Goal: Task Accomplishment & Management: Complete application form

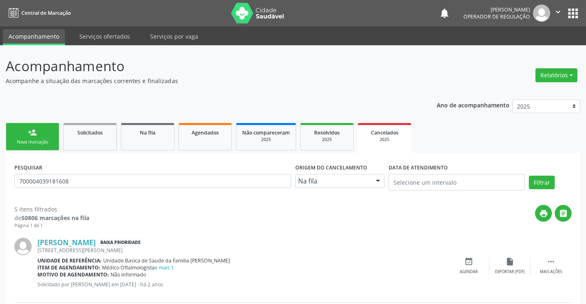
click at [47, 142] on div "Nova marcação" at bounding box center [32, 142] width 41 height 6
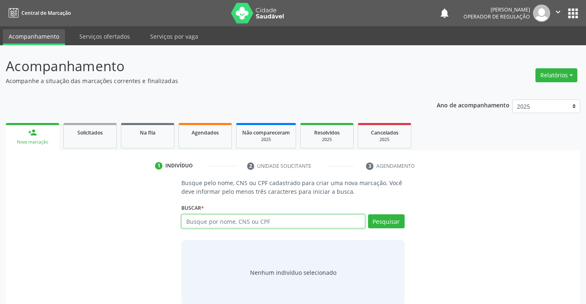
click at [267, 224] on input "text" at bounding box center [272, 221] width 183 height 14
type input "704009340544363"
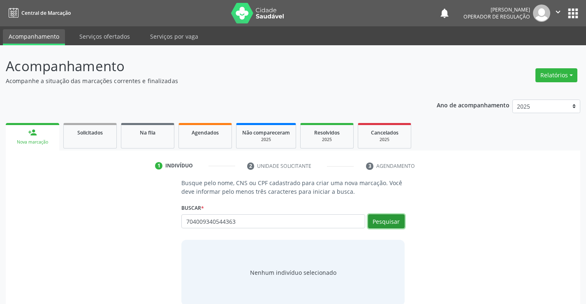
click at [390, 220] on button "Pesquisar" at bounding box center [386, 221] width 37 height 14
type input "704009340544363"
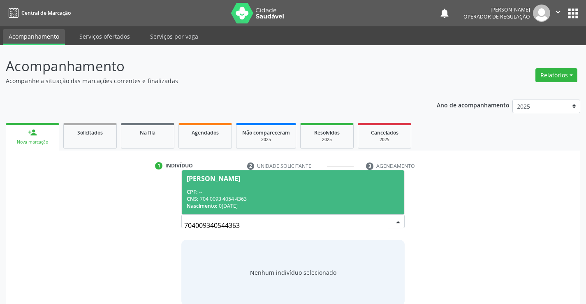
click at [357, 188] on div "CPF: --" at bounding box center [293, 191] width 212 height 7
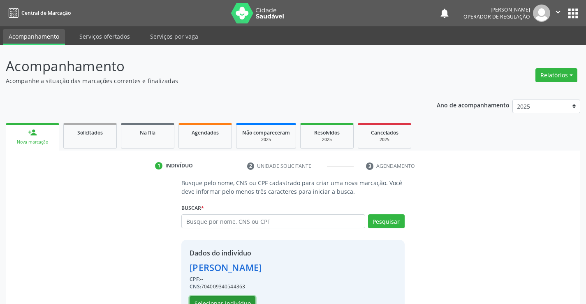
click at [238, 300] on button "Selecionar indivíduo" at bounding box center [223, 303] width 66 height 14
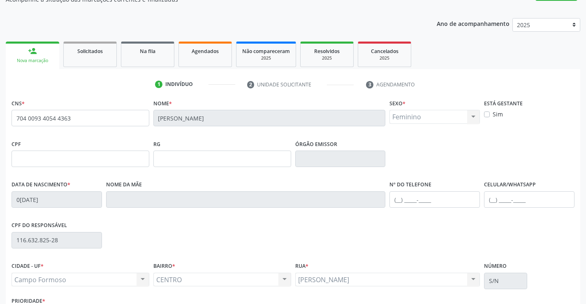
scroll to position [82, 0]
click at [397, 198] on input "text" at bounding box center [435, 198] width 91 height 16
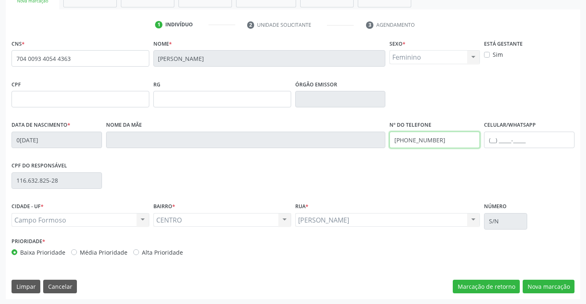
scroll to position [142, 0]
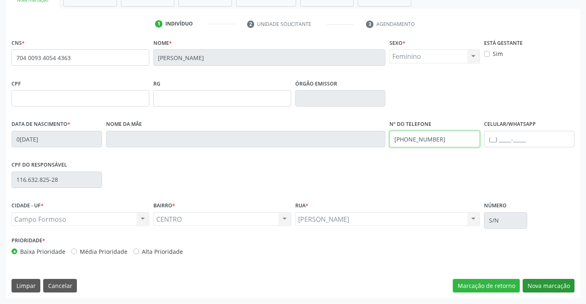
type input "[PHONE_NUMBER]"
click at [538, 288] on button "Nova marcação" at bounding box center [549, 286] width 52 height 14
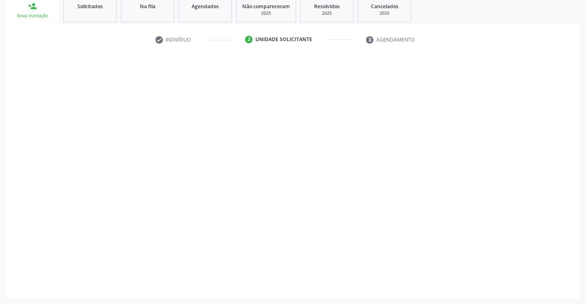
scroll to position [126, 0]
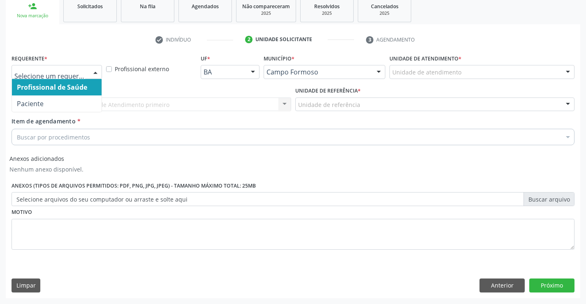
click at [93, 69] on div at bounding box center [95, 72] width 12 height 14
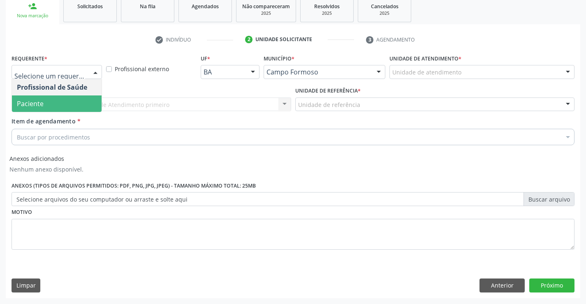
click at [73, 105] on span "Paciente" at bounding box center [57, 103] width 90 height 16
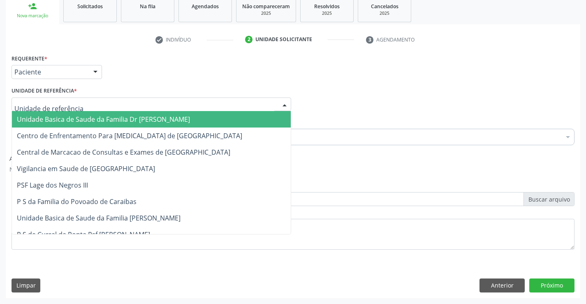
click at [96, 105] on div at bounding box center [152, 104] width 280 height 14
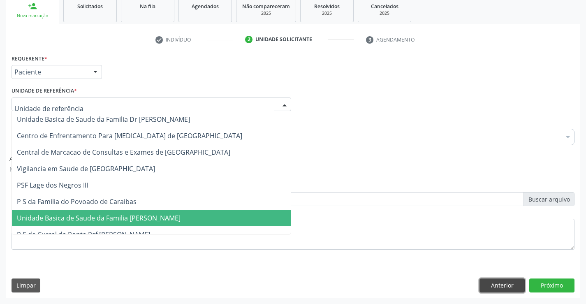
click at [505, 285] on button "Anterior" at bounding box center [502, 286] width 45 height 14
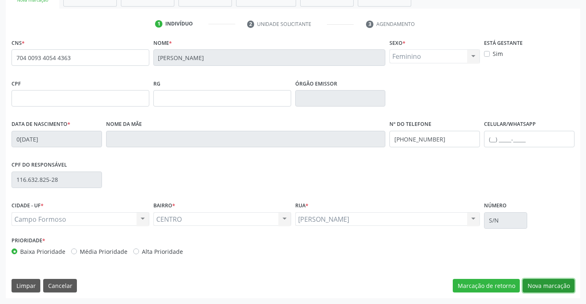
click at [546, 289] on button "Nova marcação" at bounding box center [549, 286] width 52 height 14
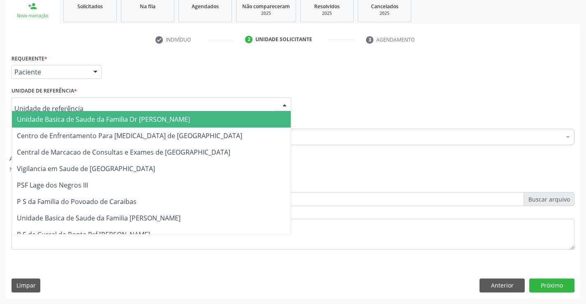
click at [88, 123] on span "Unidade Basica de Saude da Familia Dr [PERSON_NAME]" at bounding box center [103, 119] width 173 height 9
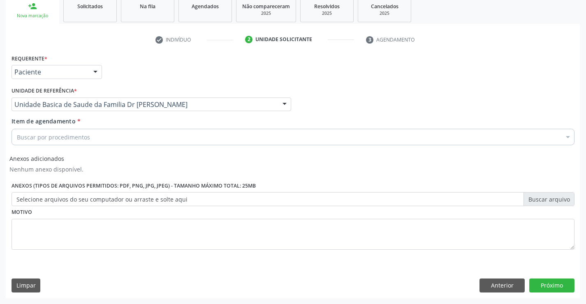
click at [95, 139] on div "Buscar por procedimentos" at bounding box center [293, 137] width 563 height 16
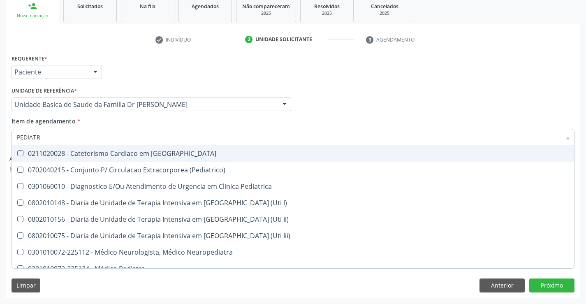
type input "PEDIATRA"
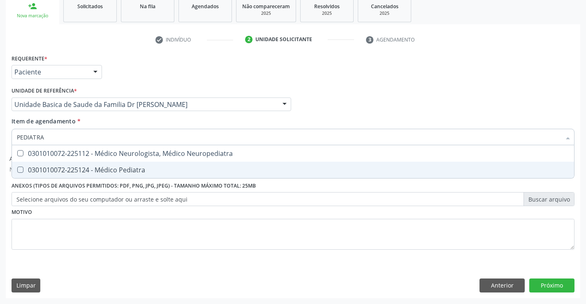
click at [117, 169] on div "0301010072-225124 - Médico Pediatra" at bounding box center [293, 170] width 552 height 7
checkbox Pediatra "true"
click at [130, 236] on div "Requerente * Paciente Profissional de Saúde Paciente Nenhum resultado encontrad…" at bounding box center [293, 156] width 563 height 209
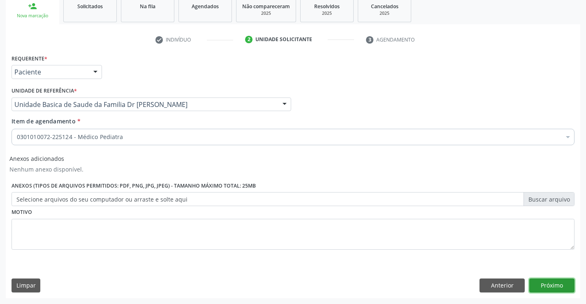
click at [551, 283] on button "Próximo" at bounding box center [551, 286] width 45 height 14
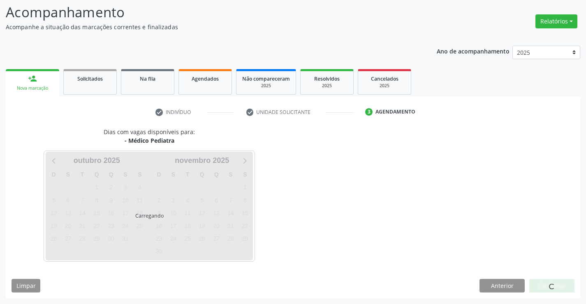
scroll to position [54, 0]
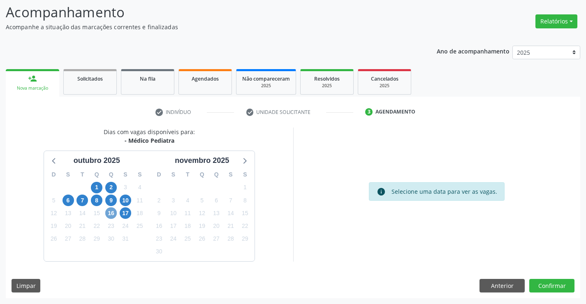
click at [109, 211] on span "16" at bounding box center [111, 213] width 12 height 12
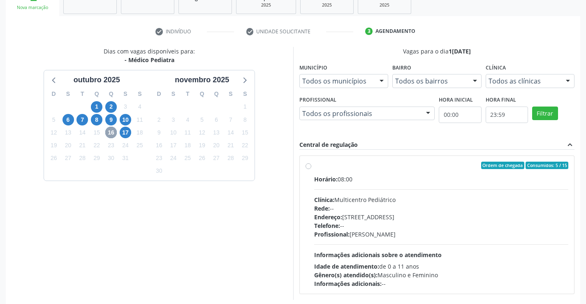
scroll to position [136, 0]
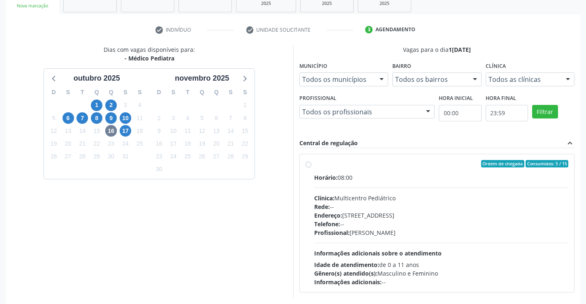
click at [314, 164] on label "Ordem de chegada Consumidos: 5 / 15 Horário: 08:00 Clínica: Multicentro Pediátr…" at bounding box center [441, 223] width 255 height 126
click at [308, 164] on input "Ordem de chegada Consumidos: 5 / 15 Horário: 08:00 Clínica: Multicentro Pediátr…" at bounding box center [309, 163] width 6 height 7
radio input "true"
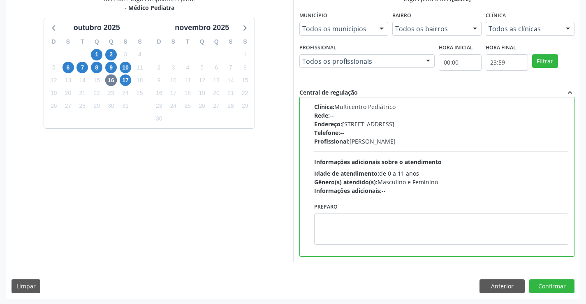
scroll to position [188, 0]
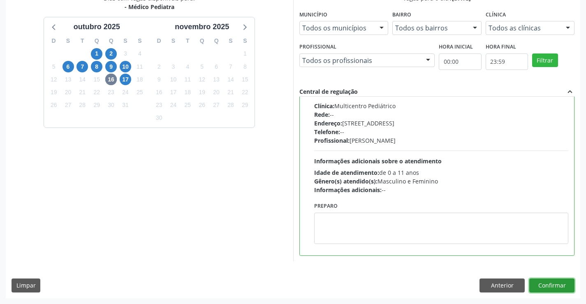
click at [545, 288] on button "Confirmar" at bounding box center [551, 286] width 45 height 14
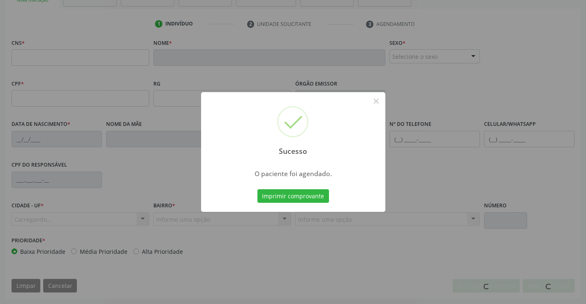
scroll to position [142, 0]
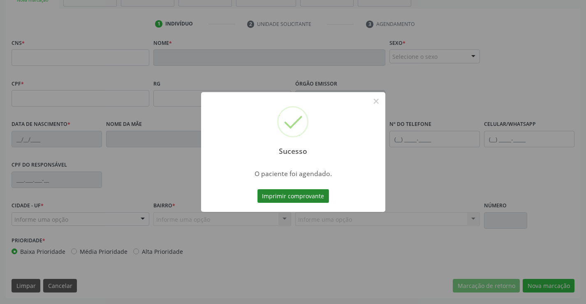
click at [320, 196] on button "Imprimir comprovante" at bounding box center [294, 196] width 72 height 14
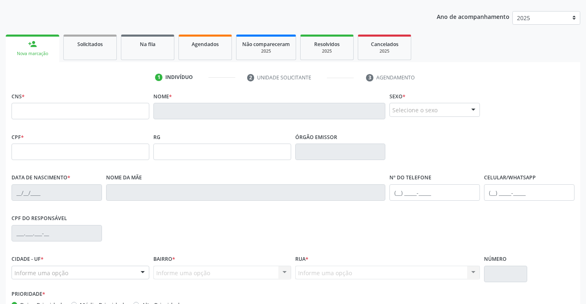
scroll to position [0, 0]
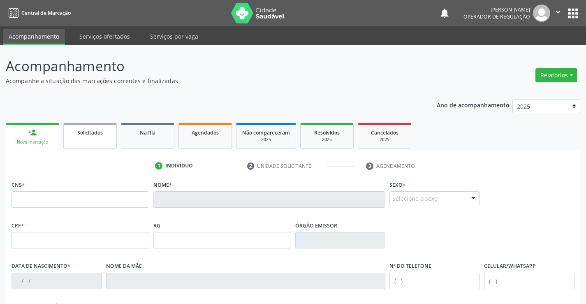
click at [88, 140] on link "Solicitados" at bounding box center [89, 136] width 53 height 26
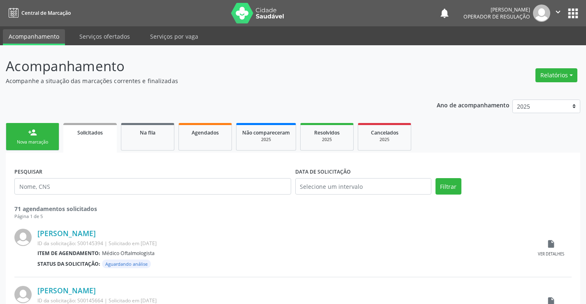
click at [48, 137] on link "person_add Nova marcação" at bounding box center [32, 137] width 53 height 28
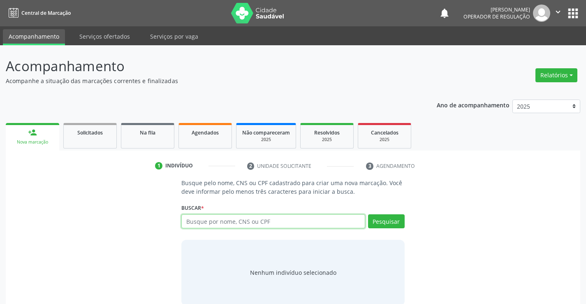
click at [237, 223] on input "text" at bounding box center [272, 221] width 183 height 14
type input "704009340544363"
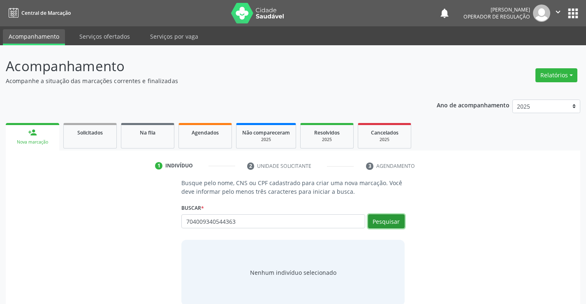
click at [382, 220] on button "Pesquisar" at bounding box center [386, 221] width 37 height 14
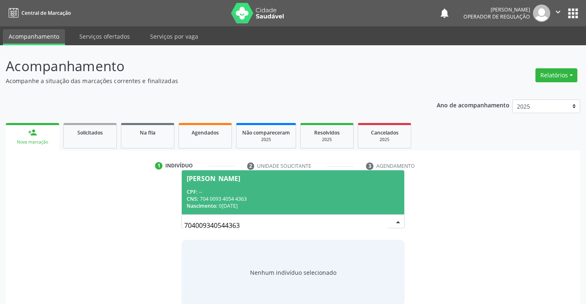
click at [345, 198] on div "CNS: 704 0093 4054 4363" at bounding box center [293, 198] width 212 height 7
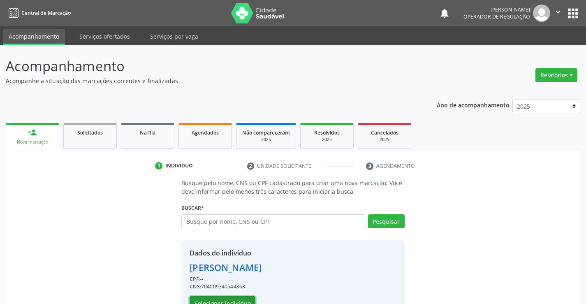
click at [237, 298] on button "Selecionar indivíduo" at bounding box center [223, 303] width 66 height 14
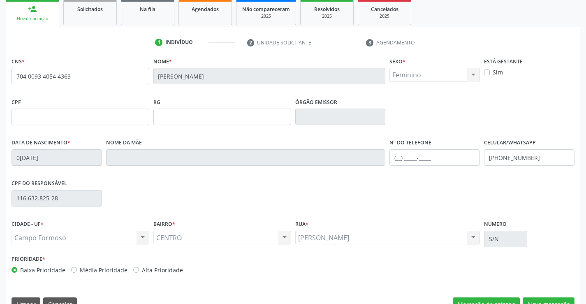
scroll to position [142, 0]
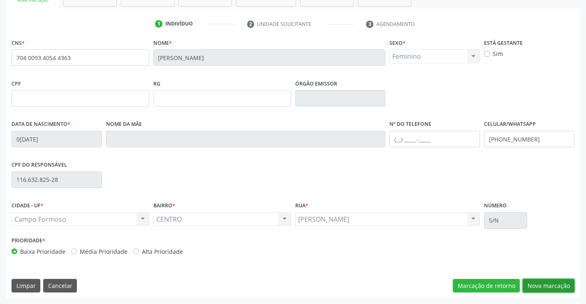
click at [551, 283] on button "Nova marcação" at bounding box center [549, 286] width 52 height 14
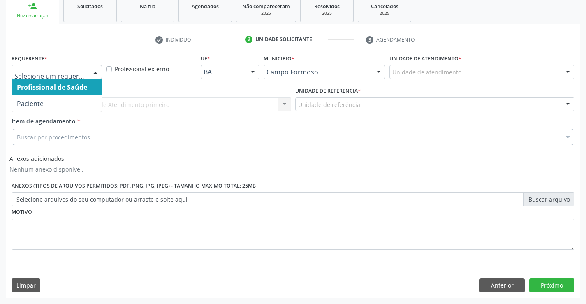
click at [93, 71] on div at bounding box center [95, 72] width 12 height 14
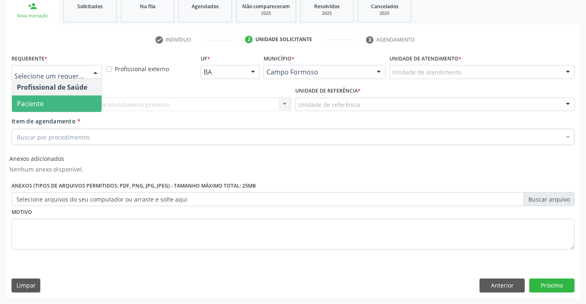
click at [76, 102] on span "Paciente" at bounding box center [57, 103] width 90 height 16
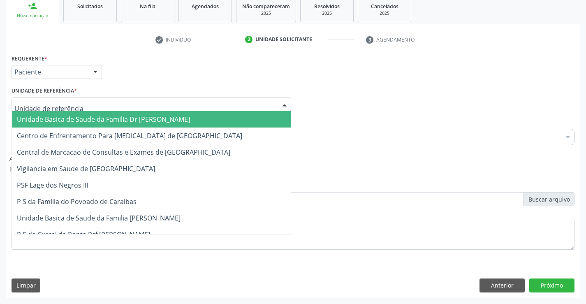
click at [88, 100] on div at bounding box center [152, 104] width 280 height 14
click at [93, 121] on span "Unidade Basica de Saude da Familia Dr [PERSON_NAME]" at bounding box center [103, 119] width 173 height 9
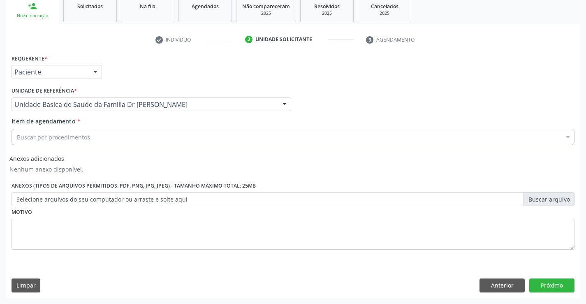
click at [98, 141] on div "Buscar por procedimentos" at bounding box center [293, 137] width 563 height 16
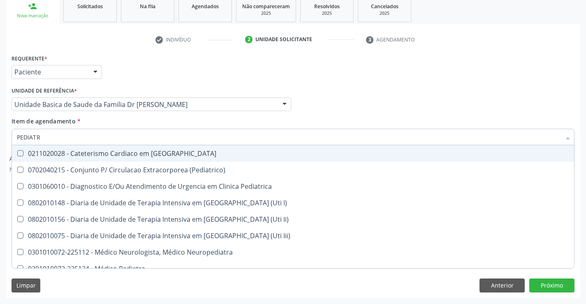
type input "PEDIATRA"
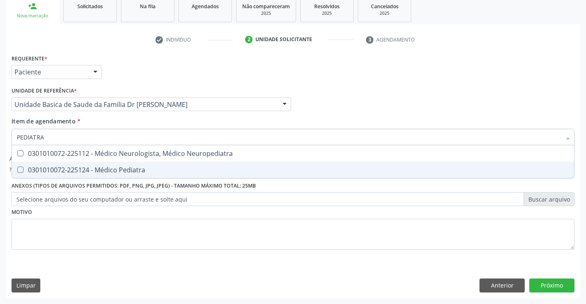
click at [112, 172] on div "0301010072-225124 - Médico Pediatra" at bounding box center [293, 170] width 552 height 7
checkbox Pediatra "true"
click at [138, 236] on div "Requerente * Paciente Profissional de Saúde Paciente Nenhum resultado encontrad…" at bounding box center [293, 156] width 563 height 209
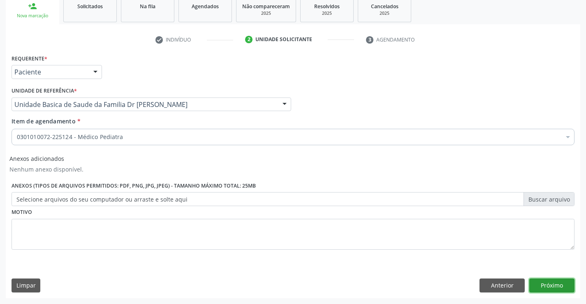
click at [536, 283] on button "Próximo" at bounding box center [551, 286] width 45 height 14
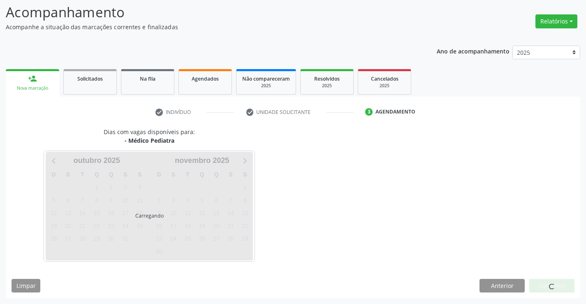
scroll to position [54, 0]
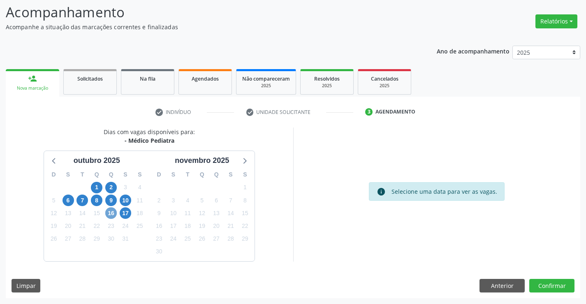
click at [110, 215] on span "16" at bounding box center [111, 213] width 12 height 12
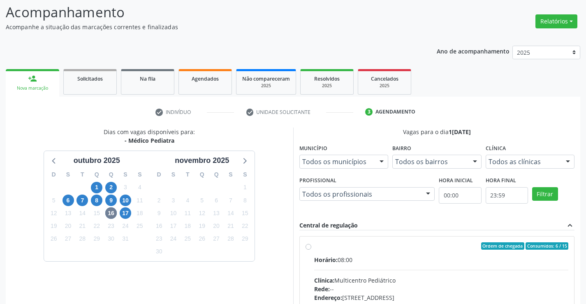
click at [314, 247] on label "Ordem de chegada Consumidos: 6 / 15 Horário: 08:00 Clínica: Multicentro Pediátr…" at bounding box center [441, 305] width 255 height 126
click at [311, 247] on input "Ordem de chegada Consumidos: 6 / 15 Horário: 08:00 Clínica: Multicentro Pediátr…" at bounding box center [309, 245] width 6 height 7
radio input "true"
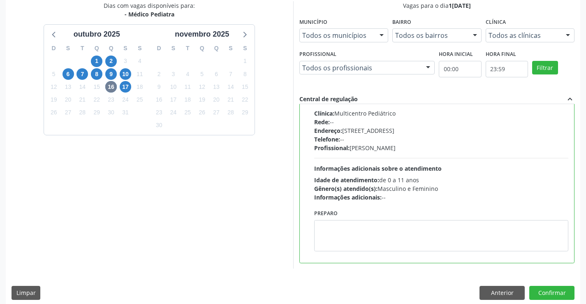
scroll to position [188, 0]
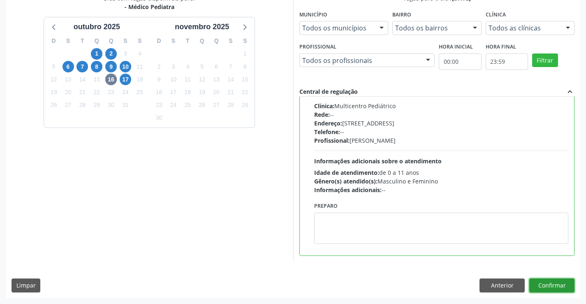
click at [539, 285] on button "Confirmar" at bounding box center [551, 286] width 45 height 14
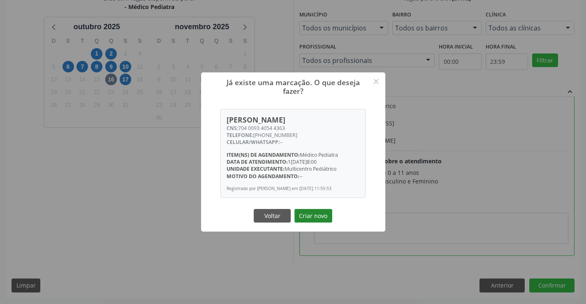
click at [312, 218] on button "Criar novo" at bounding box center [314, 216] width 38 height 14
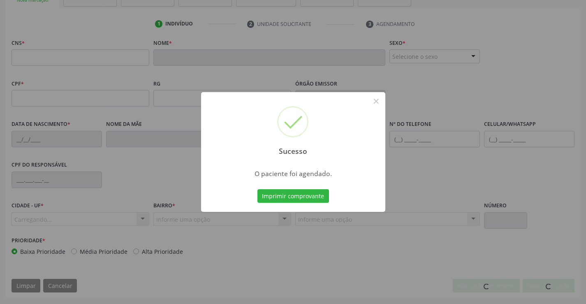
scroll to position [142, 0]
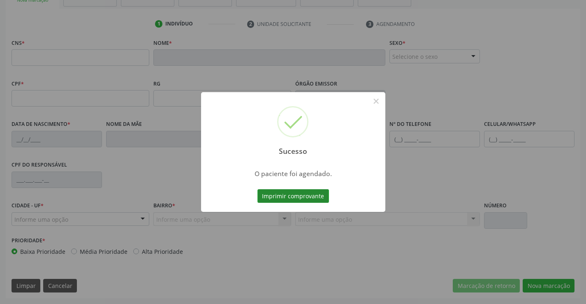
click at [311, 197] on button "Imprimir comprovante" at bounding box center [294, 196] width 72 height 14
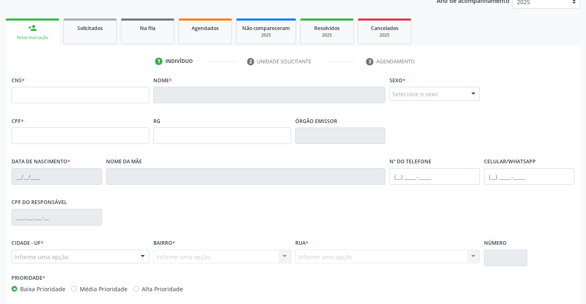
scroll to position [60, 0]
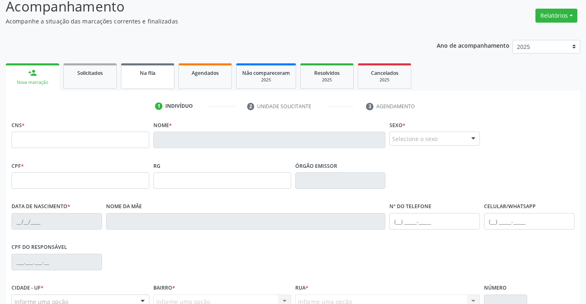
click at [152, 77] on link "Na fila" at bounding box center [147, 76] width 53 height 26
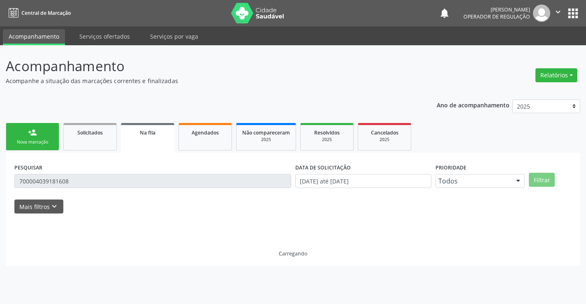
scroll to position [0, 0]
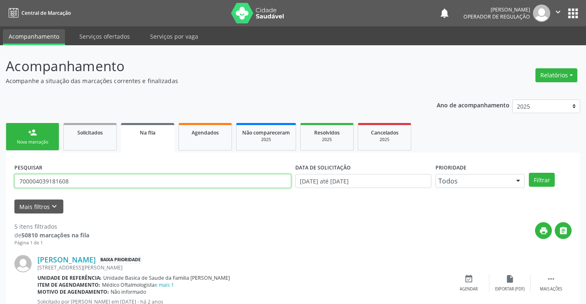
click at [103, 183] on input "700004039181608" at bounding box center [152, 181] width 277 height 14
type input "7"
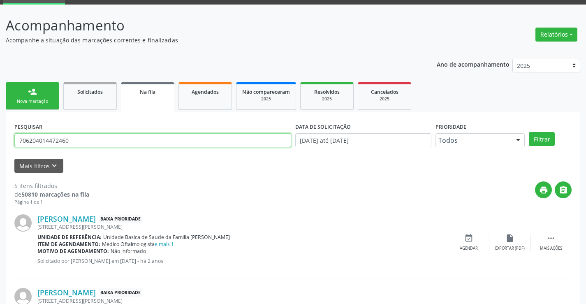
scroll to position [41, 0]
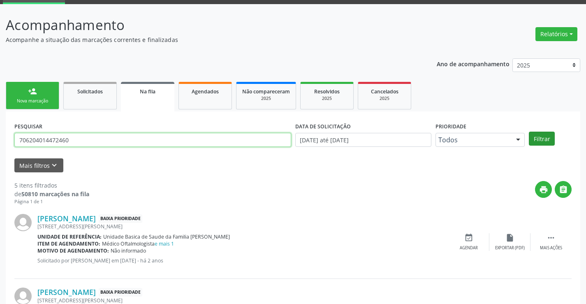
type input "706204014472460"
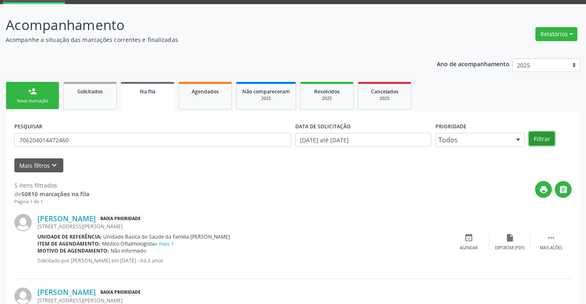
click at [536, 135] on button "Filtrar" at bounding box center [542, 139] width 26 height 14
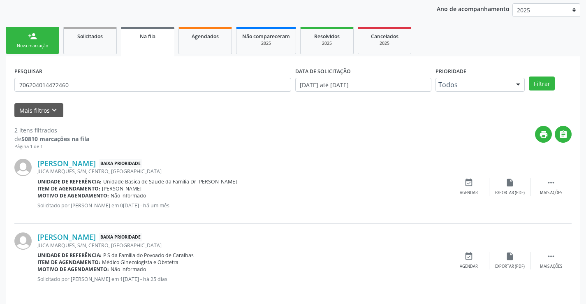
scroll to position [104, 0]
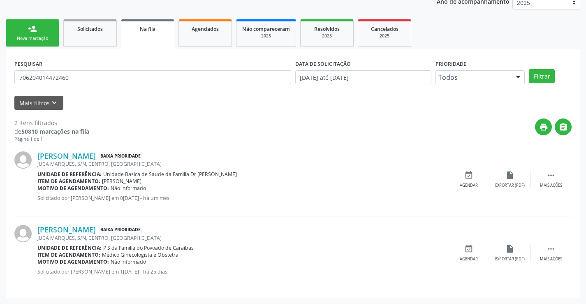
click at [47, 36] on div "Nova marcação" at bounding box center [32, 38] width 41 height 6
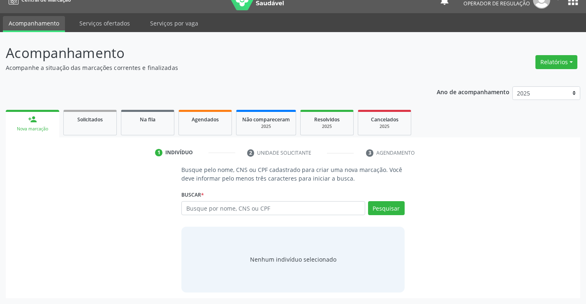
scroll to position [13, 0]
click at [266, 206] on input "text" at bounding box center [272, 208] width 183 height 14
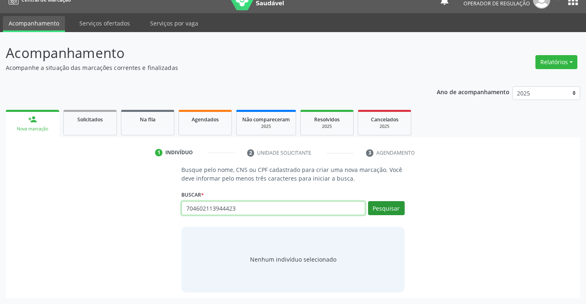
type input "704602113944423"
click at [393, 208] on button "Pesquisar" at bounding box center [386, 208] width 37 height 14
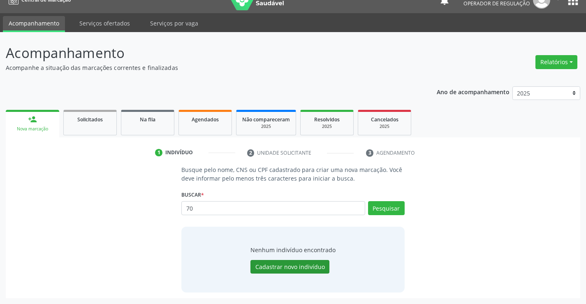
type input "7"
type input "704602113944423"
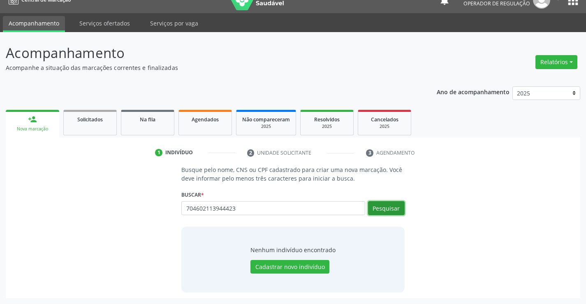
click at [390, 207] on button "Pesquisar" at bounding box center [386, 208] width 37 height 14
click at [390, 207] on div "704602113944423 Busque por nome, CNS ou CPF Nenhum resultado encontrado para: "…" at bounding box center [292, 211] width 223 height 20
click at [390, 207] on button "Pesquisar" at bounding box center [386, 208] width 37 height 14
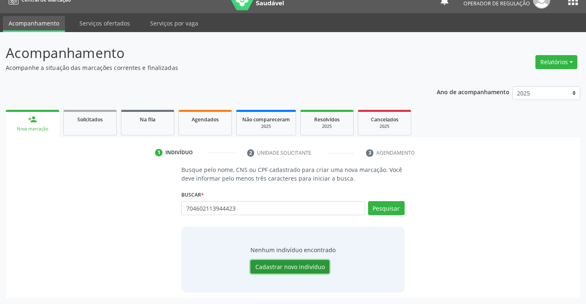
click at [292, 264] on button "Cadastrar novo indivíduo" at bounding box center [290, 267] width 79 height 14
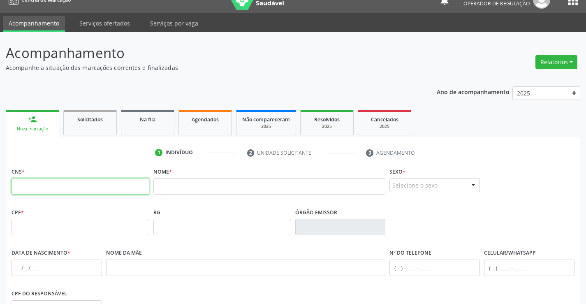
click at [44, 188] on input "text" at bounding box center [81, 186] width 138 height 16
type input "704 6021 1394 4423"
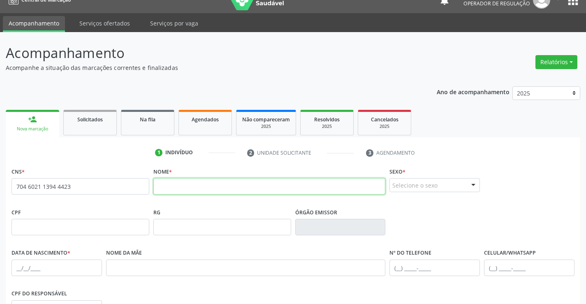
click at [187, 190] on input "text" at bounding box center [269, 186] width 232 height 16
type input "[PERSON_NAME]"
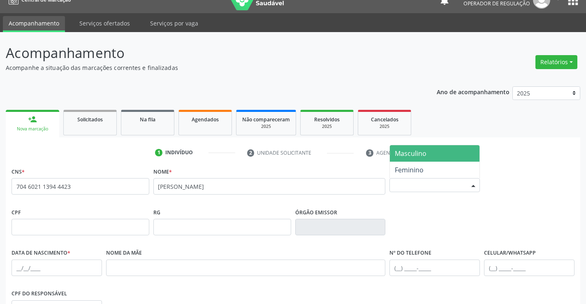
click at [474, 186] on div at bounding box center [473, 186] width 12 height 14
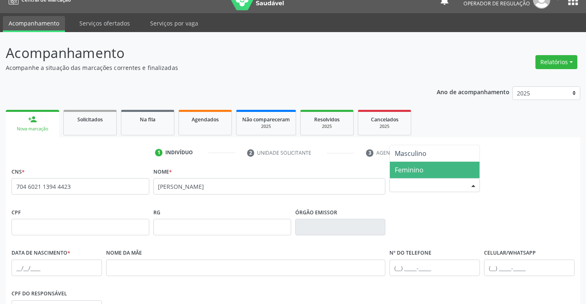
click at [453, 166] on span "Feminino" at bounding box center [435, 170] width 90 height 16
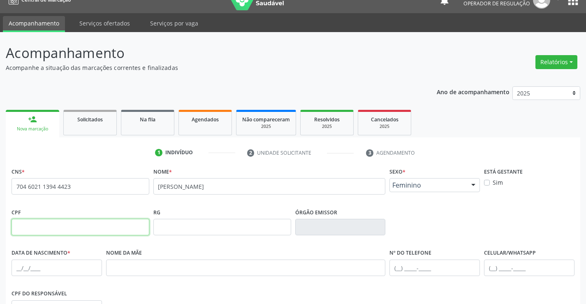
click at [56, 226] on input "text" at bounding box center [81, 227] width 138 height 16
type input "079.460.805-14"
click at [197, 226] on input "text" at bounding box center [222, 227] width 138 height 16
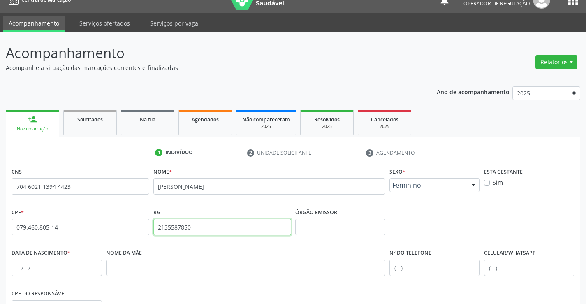
type input "2135587850"
click at [332, 228] on input "text" at bounding box center [340, 227] width 91 height 16
type input "SSPBA"
click at [42, 271] on input "text" at bounding box center [57, 268] width 91 height 16
type input "1[DATE]"
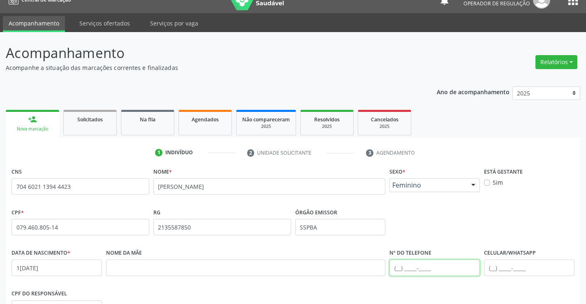
click at [399, 269] on input "text" at bounding box center [435, 268] width 91 height 16
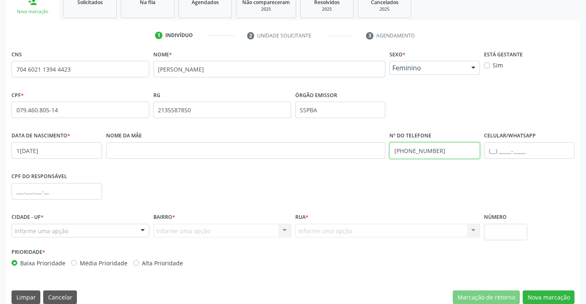
scroll to position [137, 0]
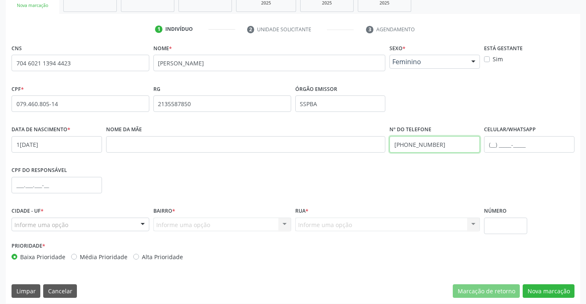
type input "[PHONE_NUMBER]"
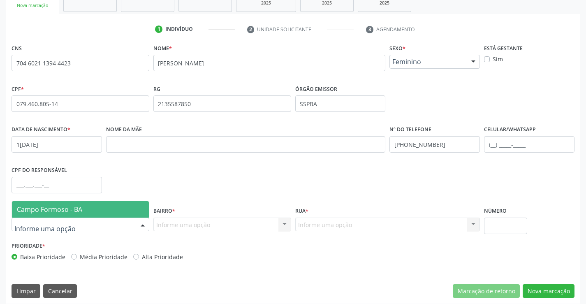
click at [139, 223] on div at bounding box center [143, 225] width 12 height 14
click at [125, 206] on span "Campo Formoso - BA" at bounding box center [80, 209] width 137 height 16
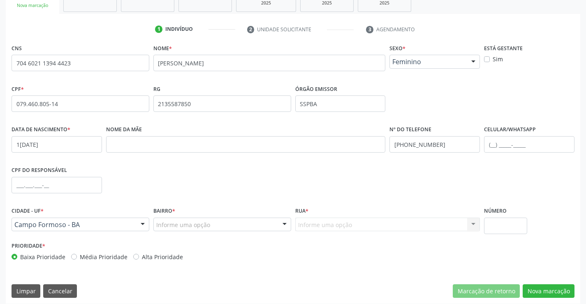
click at [281, 223] on div at bounding box center [285, 225] width 12 height 14
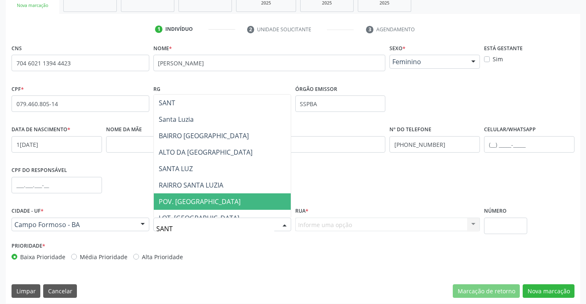
type input "[DEMOGRAPHIC_DATA]"
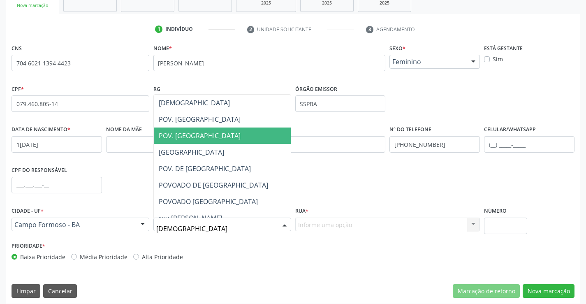
click at [239, 137] on span "POV. [GEOGRAPHIC_DATA]" at bounding box center [222, 136] width 137 height 16
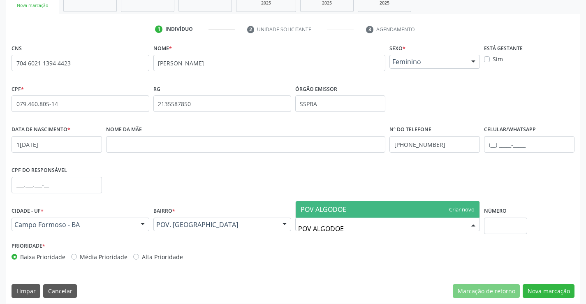
type input "POV ALGODOES"
click at [355, 209] on span "POV ALGODOES" at bounding box center [388, 209] width 184 height 16
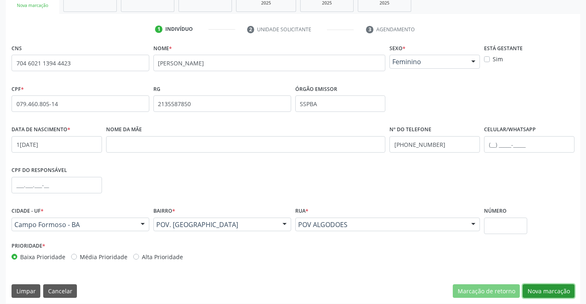
click at [549, 290] on button "Nova marcação" at bounding box center [549, 291] width 52 height 14
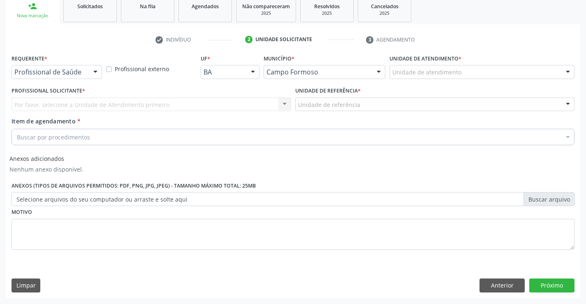
scroll to position [126, 0]
click at [97, 73] on div at bounding box center [95, 72] width 12 height 14
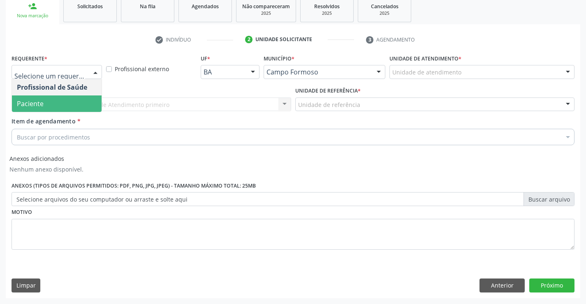
click at [62, 107] on span "Paciente" at bounding box center [57, 103] width 90 height 16
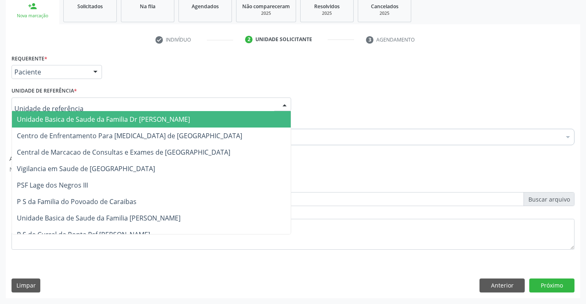
click at [90, 104] on div at bounding box center [152, 104] width 280 height 14
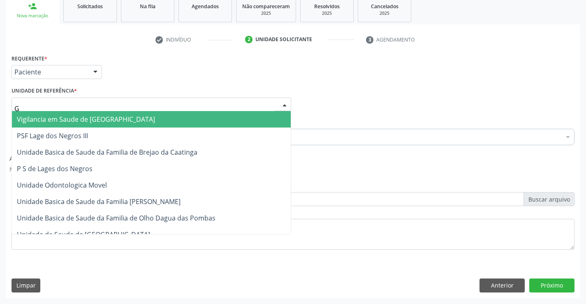
type input "GO"
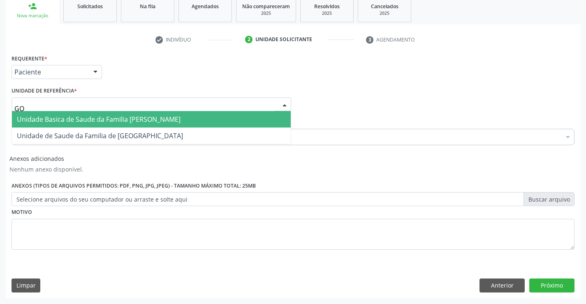
click at [144, 124] on span "Unidade Basica de Saude da Familia [PERSON_NAME]" at bounding box center [99, 119] width 164 height 9
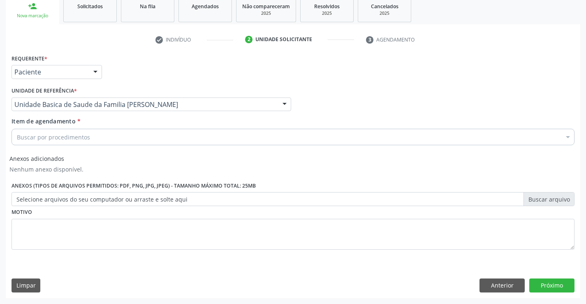
click at [100, 136] on div "Buscar por procedimentos" at bounding box center [293, 137] width 563 height 16
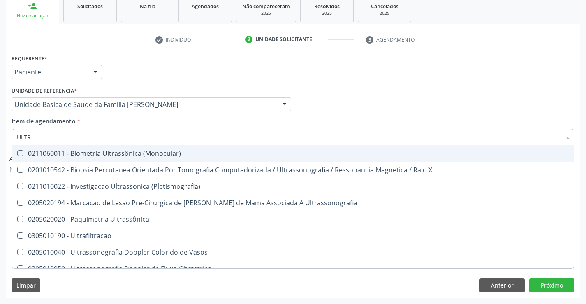
type input "ULTRA"
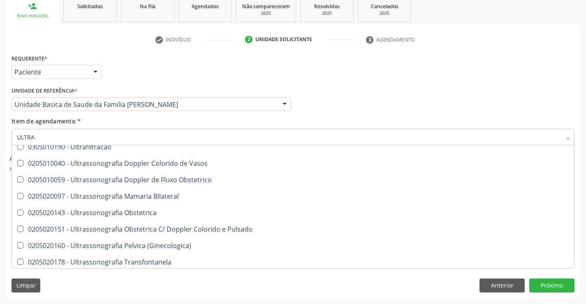
scroll to position [82, 0]
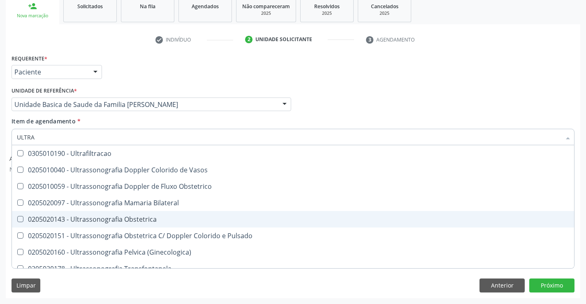
click at [170, 222] on div "0205020143 - Ultrassonografia Obstetrica" at bounding box center [293, 219] width 552 height 7
checkbox Obstetrica "true"
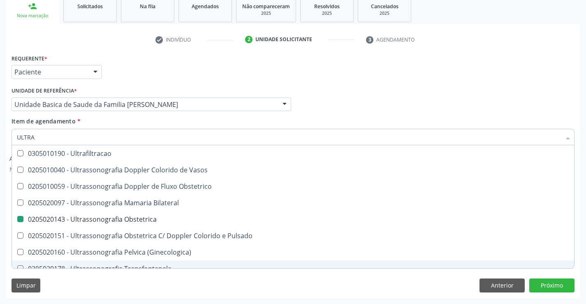
click at [194, 290] on div "Limpar Anterior Próximo" at bounding box center [293, 286] width 563 height 14
checkbox X "true"
checkbox Obstetrica "false"
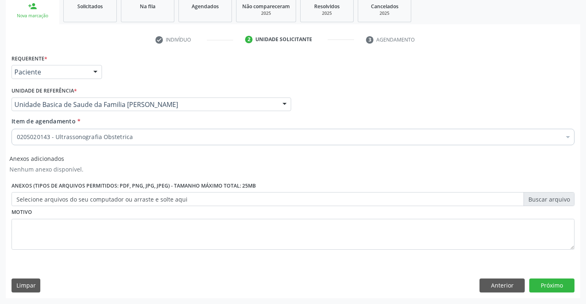
scroll to position [0, 0]
click at [536, 284] on button "Próximo" at bounding box center [551, 286] width 45 height 14
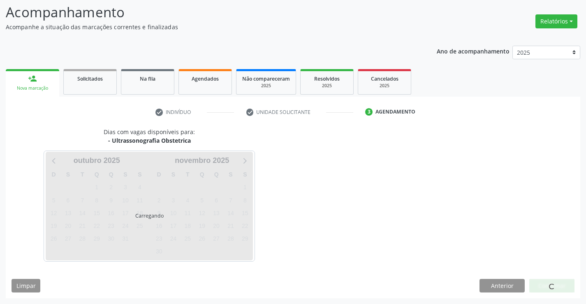
scroll to position [54, 0]
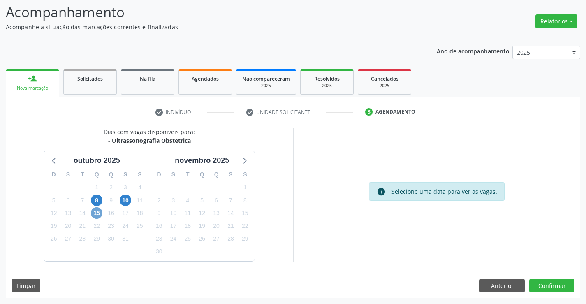
click at [98, 214] on span "15" at bounding box center [97, 213] width 12 height 12
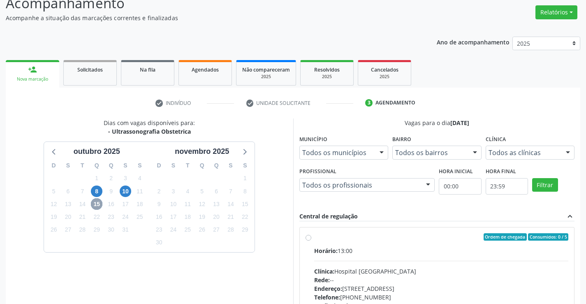
scroll to position [49, 0]
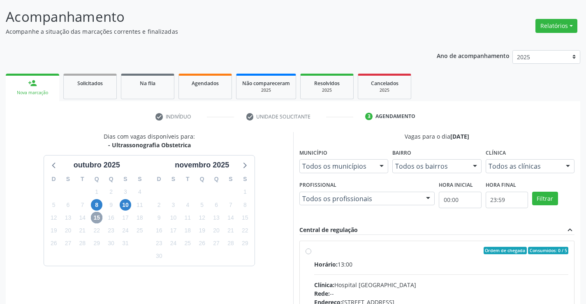
click at [97, 218] on span "15" at bounding box center [97, 218] width 12 height 12
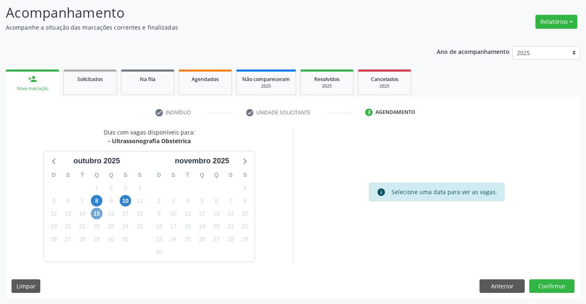
scroll to position [54, 0]
click at [557, 286] on button "Confirmar" at bounding box center [551, 286] width 45 height 14
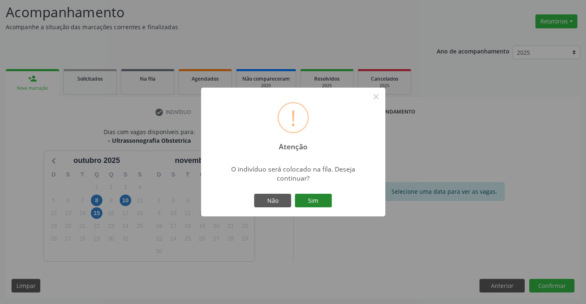
click at [318, 205] on button "Sim" at bounding box center [313, 201] width 37 height 14
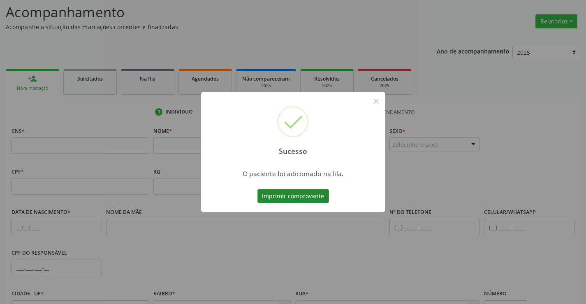
click at [316, 195] on button "Imprimir comprovante" at bounding box center [294, 196] width 72 height 14
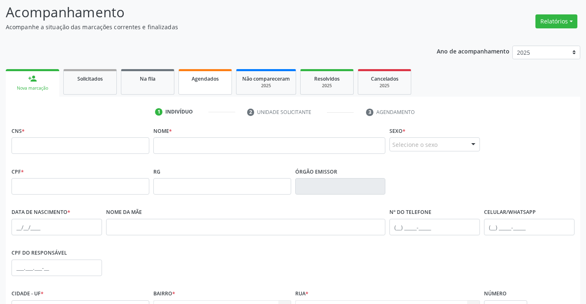
click at [210, 83] on link "Agendados" at bounding box center [205, 82] width 53 height 26
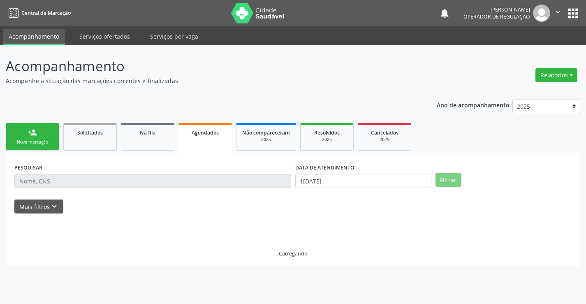
scroll to position [0, 0]
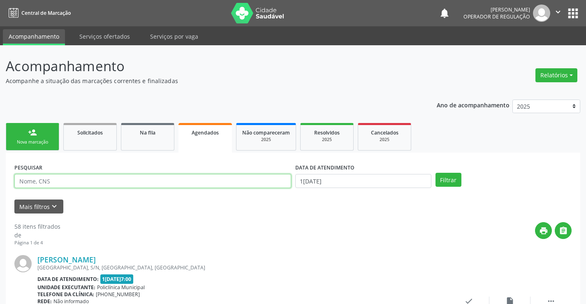
click at [91, 181] on input "text" at bounding box center [152, 181] width 277 height 14
type input "700408959119947"
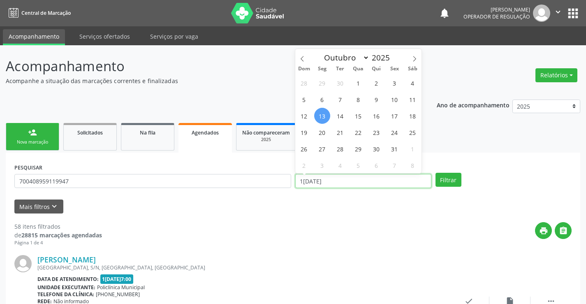
click at [417, 181] on input "1[DATE]" at bounding box center [363, 181] width 136 height 14
click at [322, 118] on span "13" at bounding box center [322, 116] width 16 height 16
type input "1[DATE]"
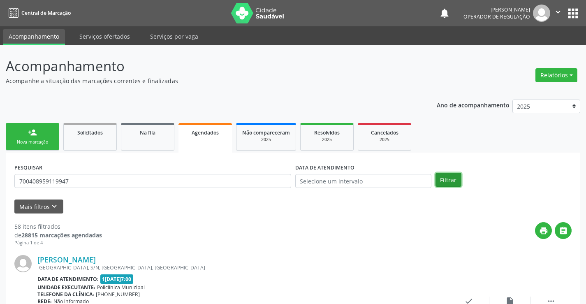
click at [455, 179] on button "Filtrar" at bounding box center [449, 180] width 26 height 14
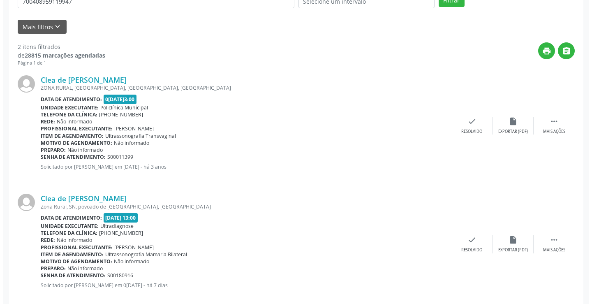
scroll to position [194, 0]
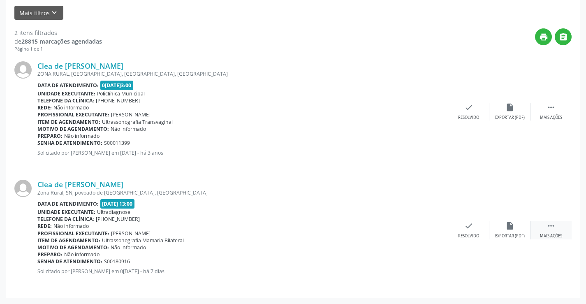
click at [551, 226] on icon "" at bounding box center [551, 225] width 9 height 9
click at [426, 225] on icon "cancel" at bounding box center [427, 225] width 9 height 9
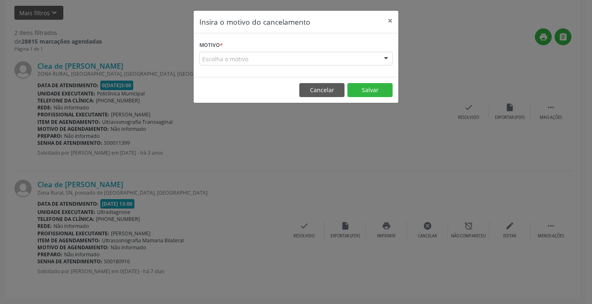
click at [322, 50] on form "Motivo * Escolha o motivo Outro Médico - Participação em eventos (ex: congresso…" at bounding box center [296, 52] width 193 height 26
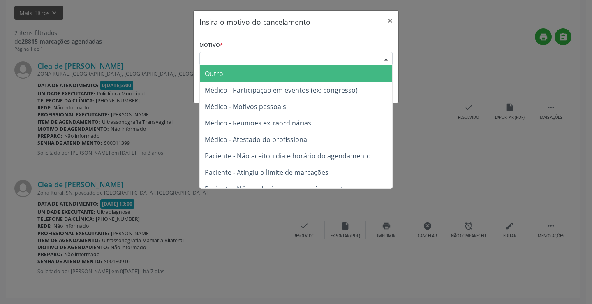
click at [319, 54] on div "Escolha o motivo" at bounding box center [296, 59] width 193 height 14
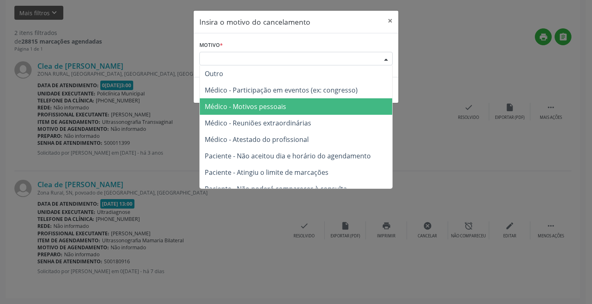
click at [284, 106] on span "Médico - Motivos pessoais" at bounding box center [245, 106] width 81 height 9
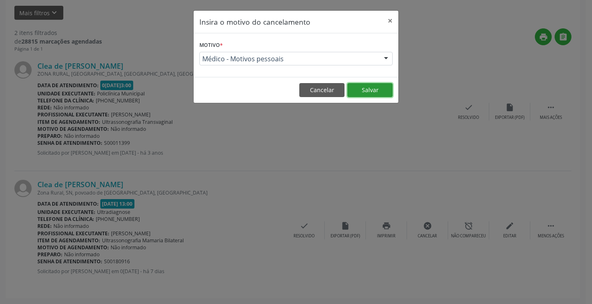
click at [372, 92] on button "Salvar" at bounding box center [370, 90] width 45 height 14
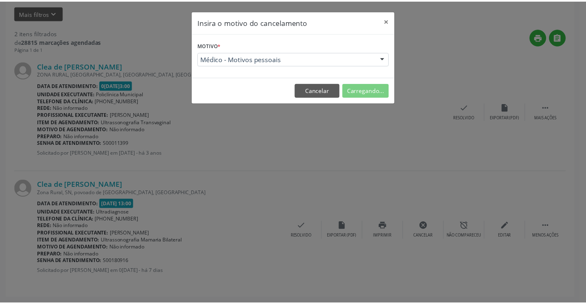
scroll to position [0, 0]
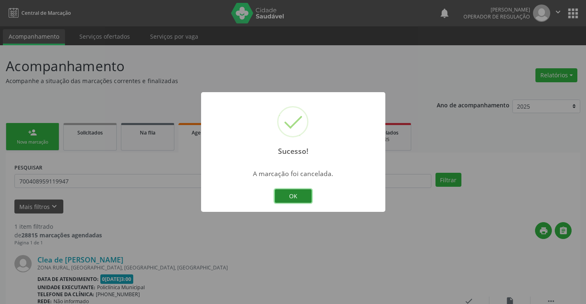
click at [299, 193] on button "OK" at bounding box center [293, 196] width 37 height 14
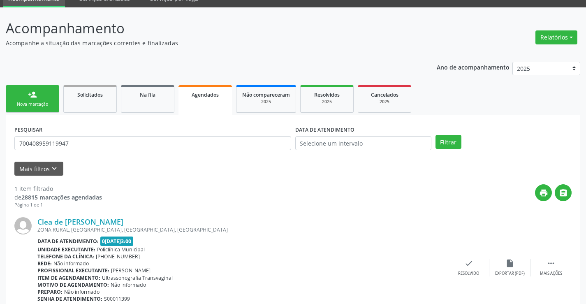
scroll to position [75, 0]
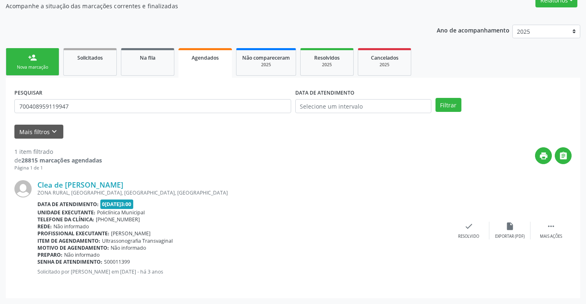
click at [46, 62] on link "person_add Nova marcação" at bounding box center [32, 62] width 53 height 28
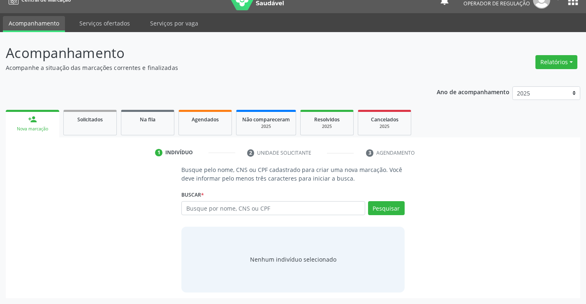
scroll to position [13, 0]
click at [244, 209] on input "text" at bounding box center [272, 208] width 183 height 14
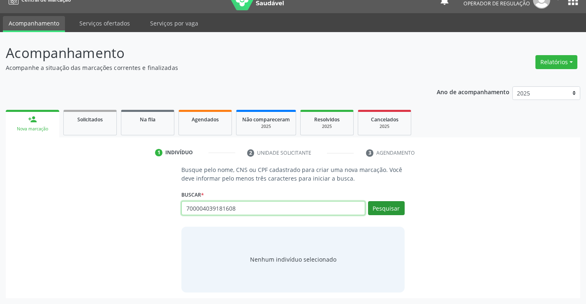
type input "700004039181608"
click at [384, 207] on button "Pesquisar" at bounding box center [386, 208] width 37 height 14
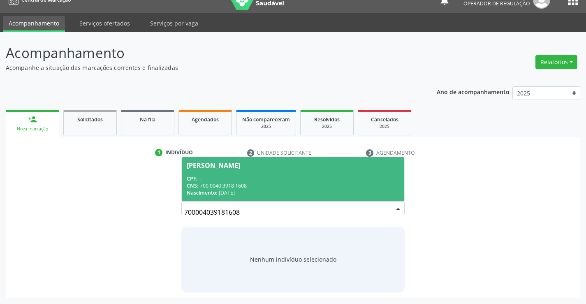
click at [337, 181] on div "CPF: --" at bounding box center [293, 178] width 212 height 7
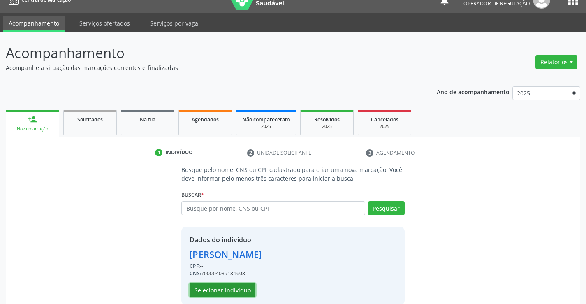
click at [219, 292] on button "Selecionar indivíduo" at bounding box center [223, 290] width 66 height 14
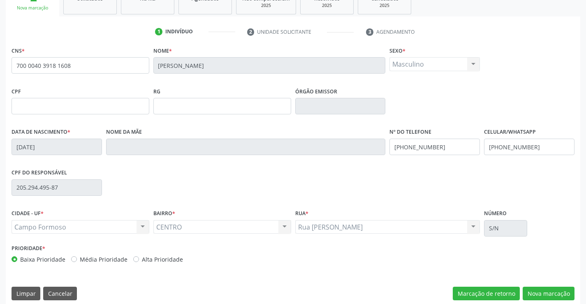
scroll to position [142, 0]
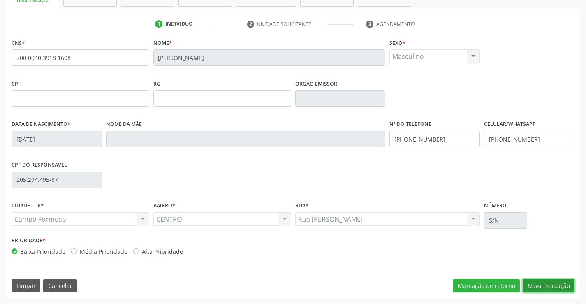
click at [547, 283] on button "Nova marcação" at bounding box center [549, 286] width 52 height 14
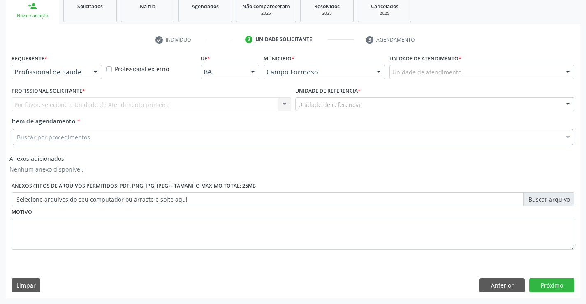
scroll to position [126, 0]
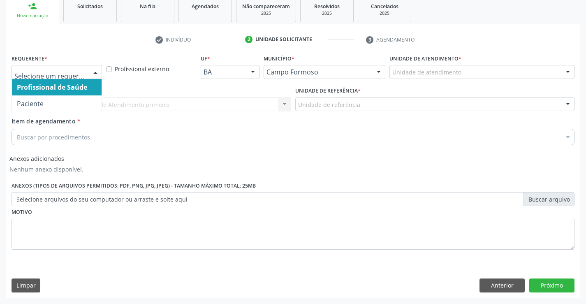
drag, startPoint x: 90, startPoint y: 71, endPoint x: 70, endPoint y: 85, distance: 24.3
click at [89, 72] on div at bounding box center [95, 72] width 12 height 14
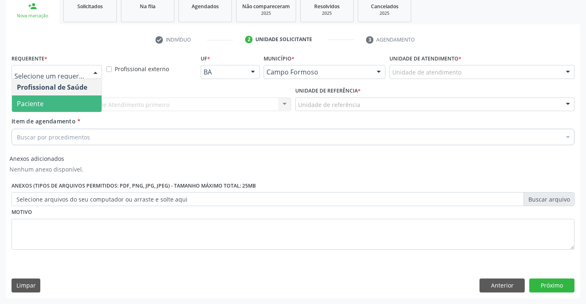
click at [65, 106] on span "Paciente" at bounding box center [57, 103] width 90 height 16
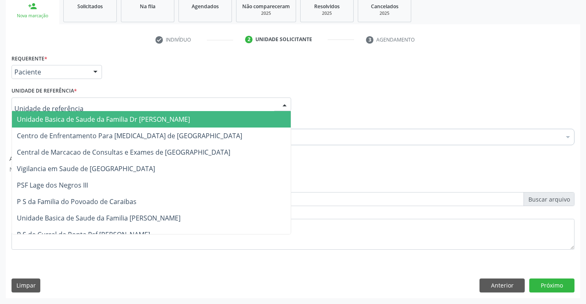
click at [92, 109] on div at bounding box center [152, 104] width 280 height 14
click at [92, 120] on span "Unidade Basica de Saude da Familia Dr [PERSON_NAME]" at bounding box center [103, 119] width 173 height 9
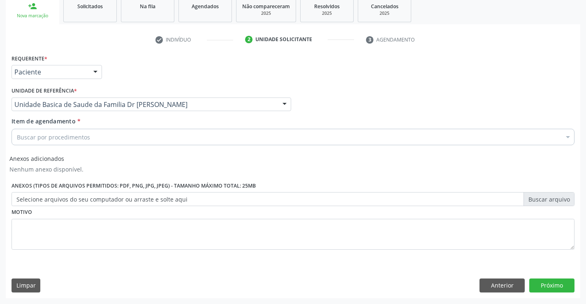
click at [97, 141] on div "Buscar por procedimentos" at bounding box center [293, 137] width 563 height 16
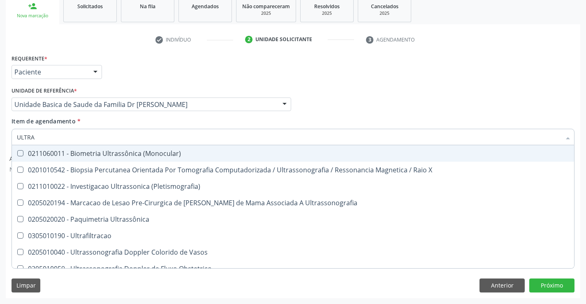
click at [48, 136] on input "ULTRA" at bounding box center [289, 137] width 544 height 16
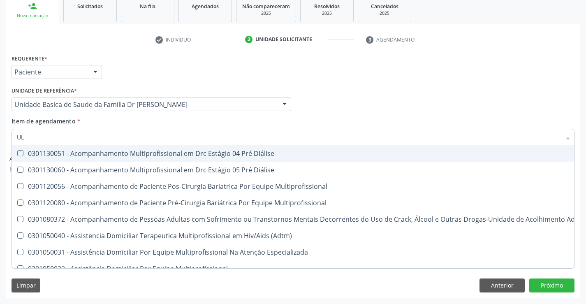
type input "U"
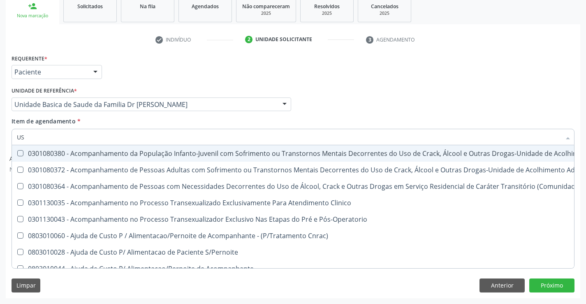
type input "USG"
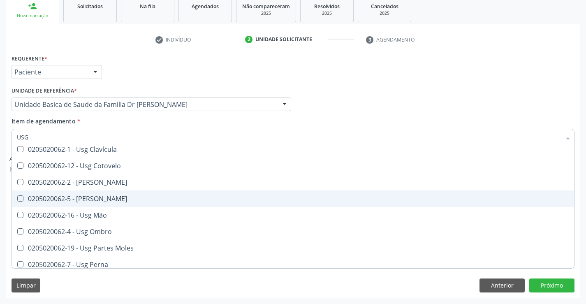
scroll to position [123, 0]
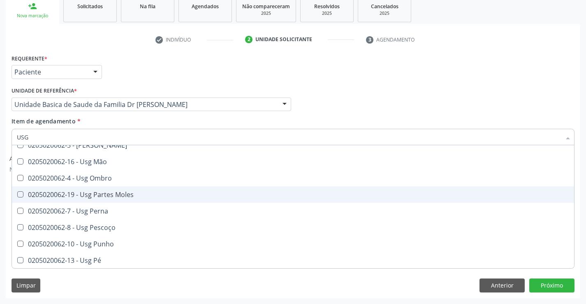
click at [123, 191] on div "0205020062-19 - Usg Partes Moles" at bounding box center [293, 194] width 552 height 7
checkbox Moles "true"
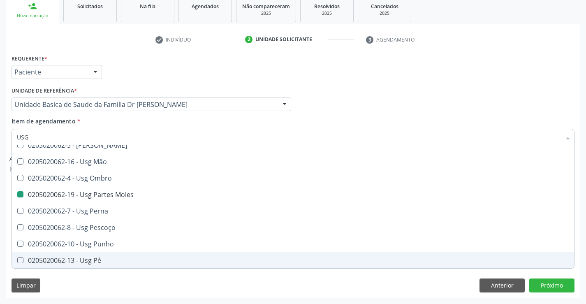
click at [156, 289] on div "Limpar Anterior Próximo" at bounding box center [293, 286] width 563 height 14
checkbox Braço "true"
checkbox Moles "false"
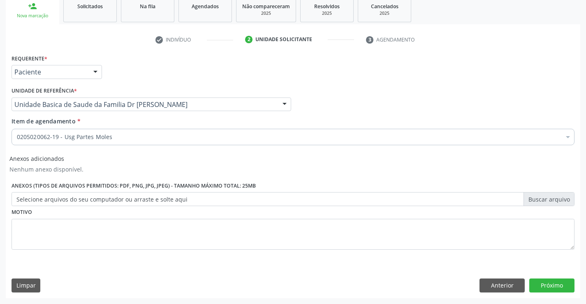
scroll to position [0, 0]
click at [540, 290] on button "Próximo" at bounding box center [551, 286] width 45 height 14
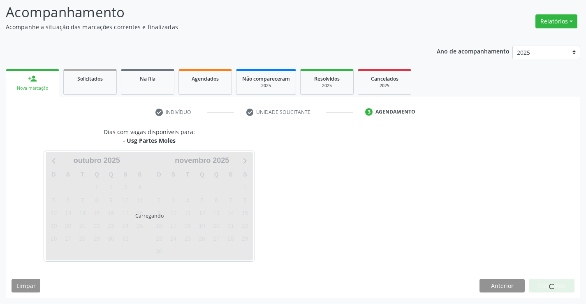
scroll to position [54, 0]
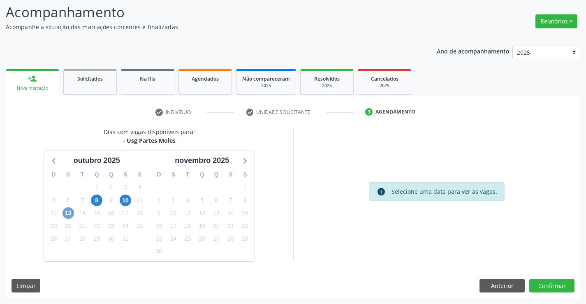
click at [68, 211] on span "13" at bounding box center [69, 213] width 12 height 12
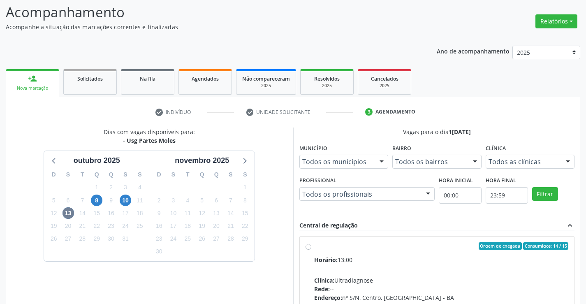
click at [314, 246] on label "Ordem de chegada Consumidos: 14 / 15 Horário: 13:00 Clínica: Ultradiagnose Rede…" at bounding box center [441, 305] width 255 height 126
click at [308, 246] on input "Ordem de chegada Consumidos: 14 / 15 Horário: 13:00 Clínica: Ultradiagnose Rede…" at bounding box center [309, 245] width 6 height 7
radio input "true"
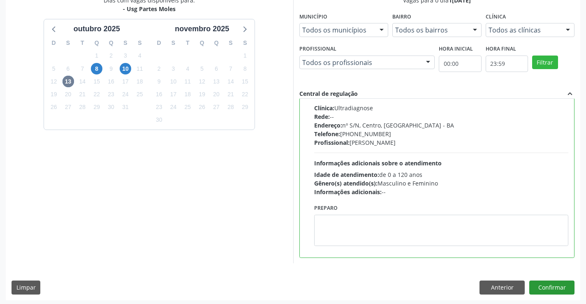
scroll to position [188, 0]
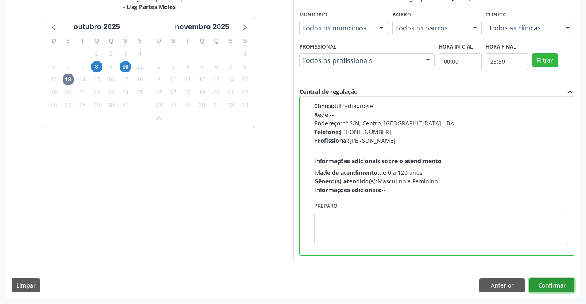
click at [559, 288] on button "Confirmar" at bounding box center [551, 286] width 45 height 14
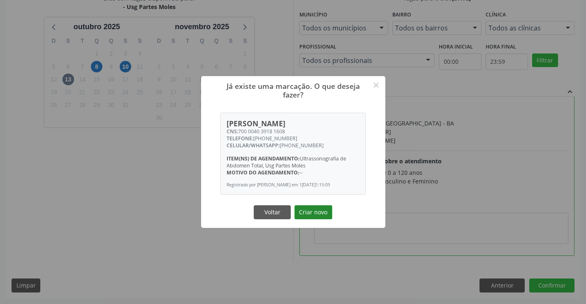
click at [323, 217] on button "Criar novo" at bounding box center [314, 212] width 38 height 14
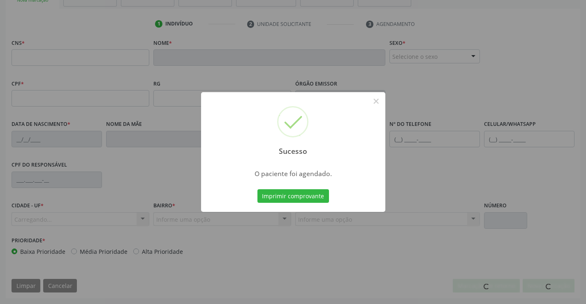
scroll to position [142, 0]
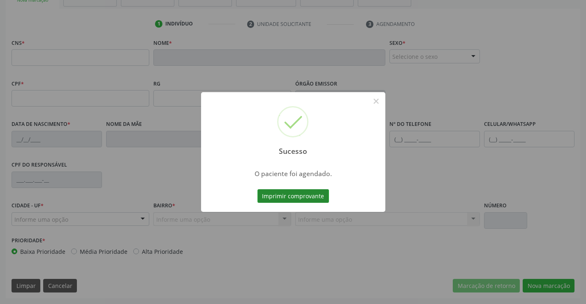
click at [306, 198] on button "Imprimir comprovante" at bounding box center [294, 196] width 72 height 14
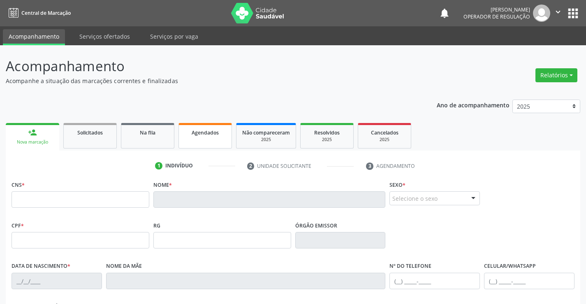
click at [206, 140] on link "Agendados" at bounding box center [205, 136] width 53 height 26
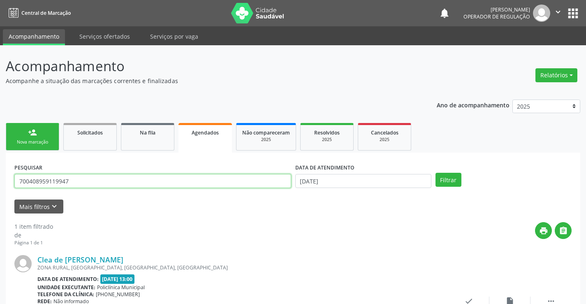
click at [119, 182] on input "700408959119947" at bounding box center [152, 181] width 277 height 14
type input "7"
type input "705000619567851"
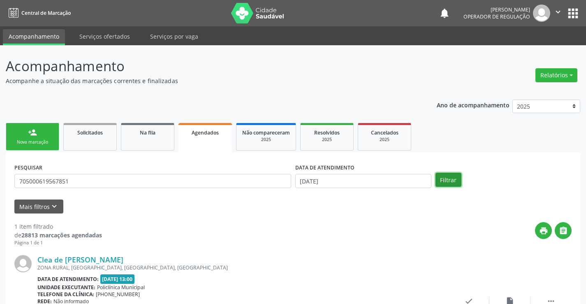
click at [446, 175] on button "Filtrar" at bounding box center [449, 180] width 26 height 14
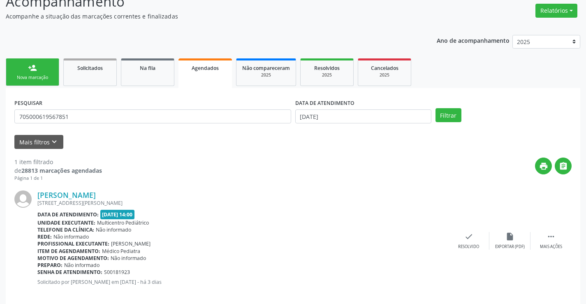
scroll to position [75, 0]
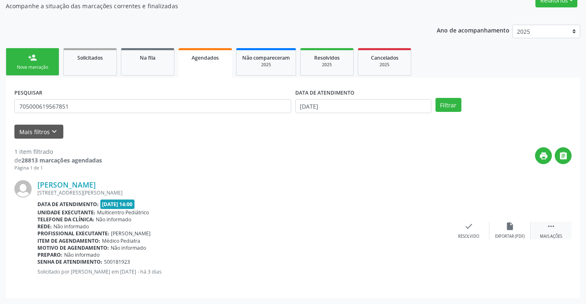
click at [552, 227] on icon "" at bounding box center [551, 226] width 9 height 9
click at [388, 226] on icon "print" at bounding box center [386, 226] width 9 height 9
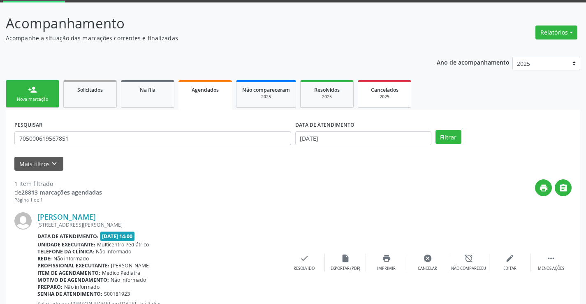
scroll to position [0, 0]
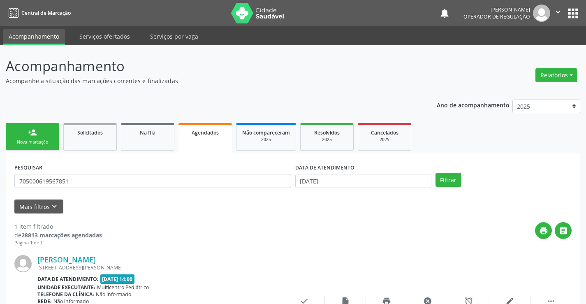
click at [557, 9] on icon "" at bounding box center [558, 11] width 9 height 9
click at [522, 51] on link "Sair" at bounding box center [537, 50] width 57 height 12
